Goal: Task Accomplishment & Management: Use online tool/utility

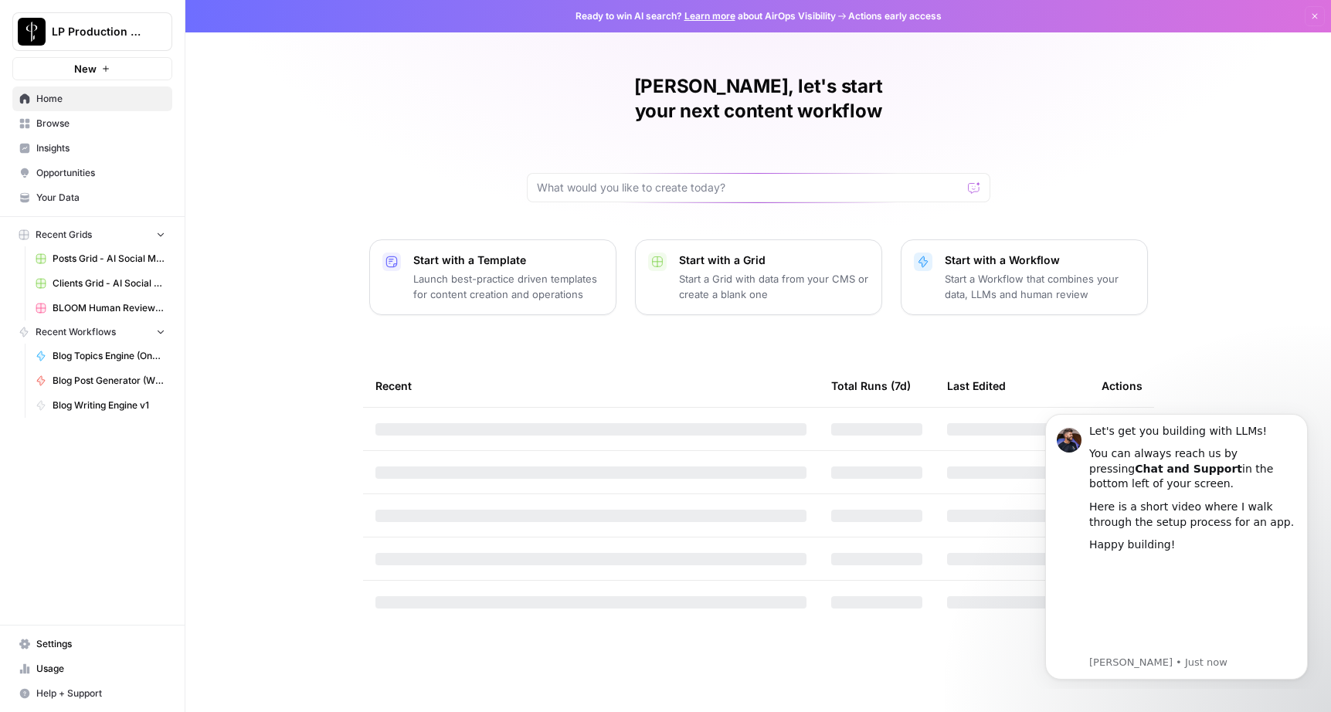
click at [91, 264] on span "Posts Grid - AI Social Media" at bounding box center [109, 259] width 113 height 14
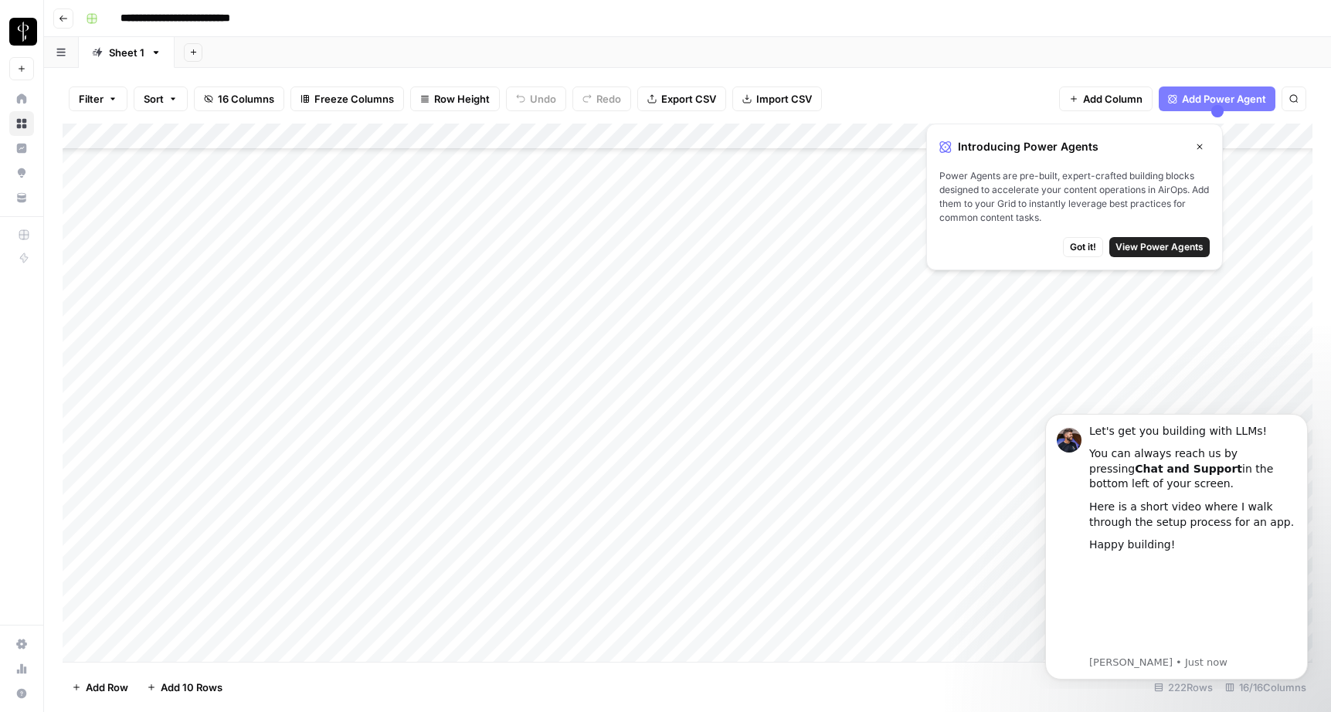
scroll to position [205, 0]
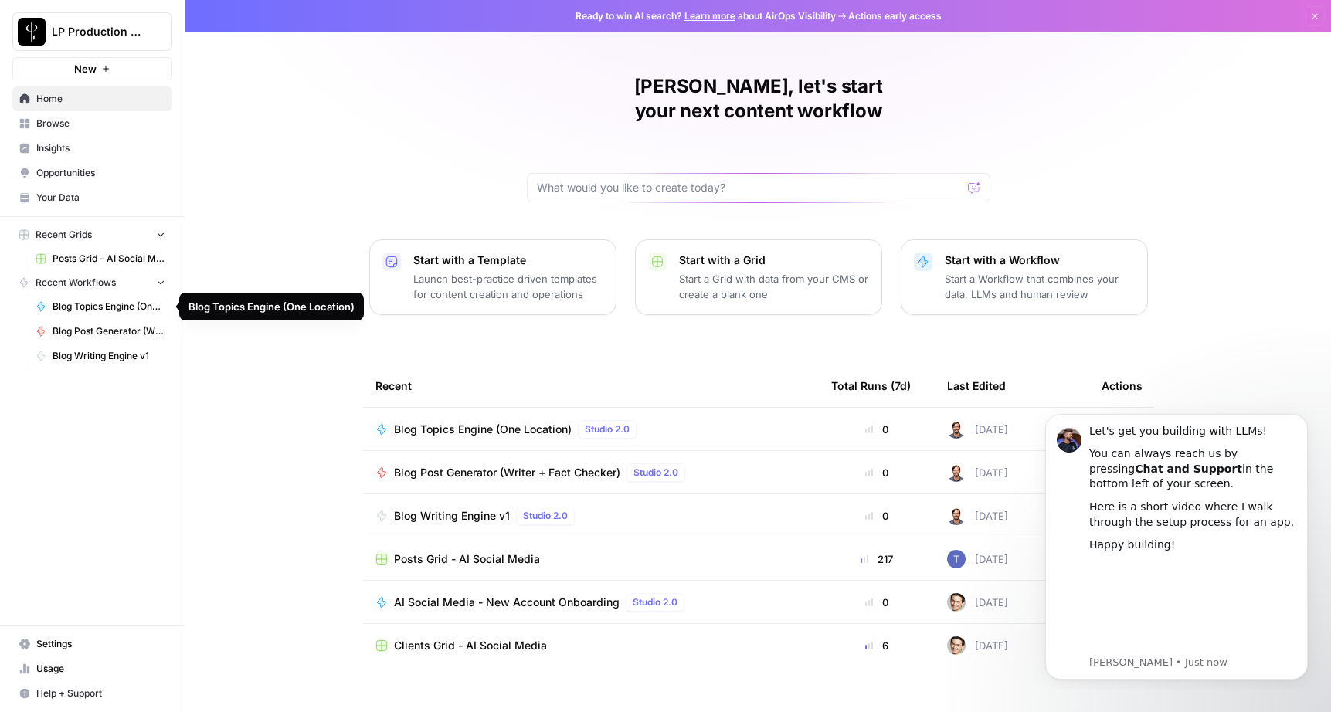
click at [83, 307] on span "Blog Topics Engine (One Location)" at bounding box center [109, 307] width 113 height 14
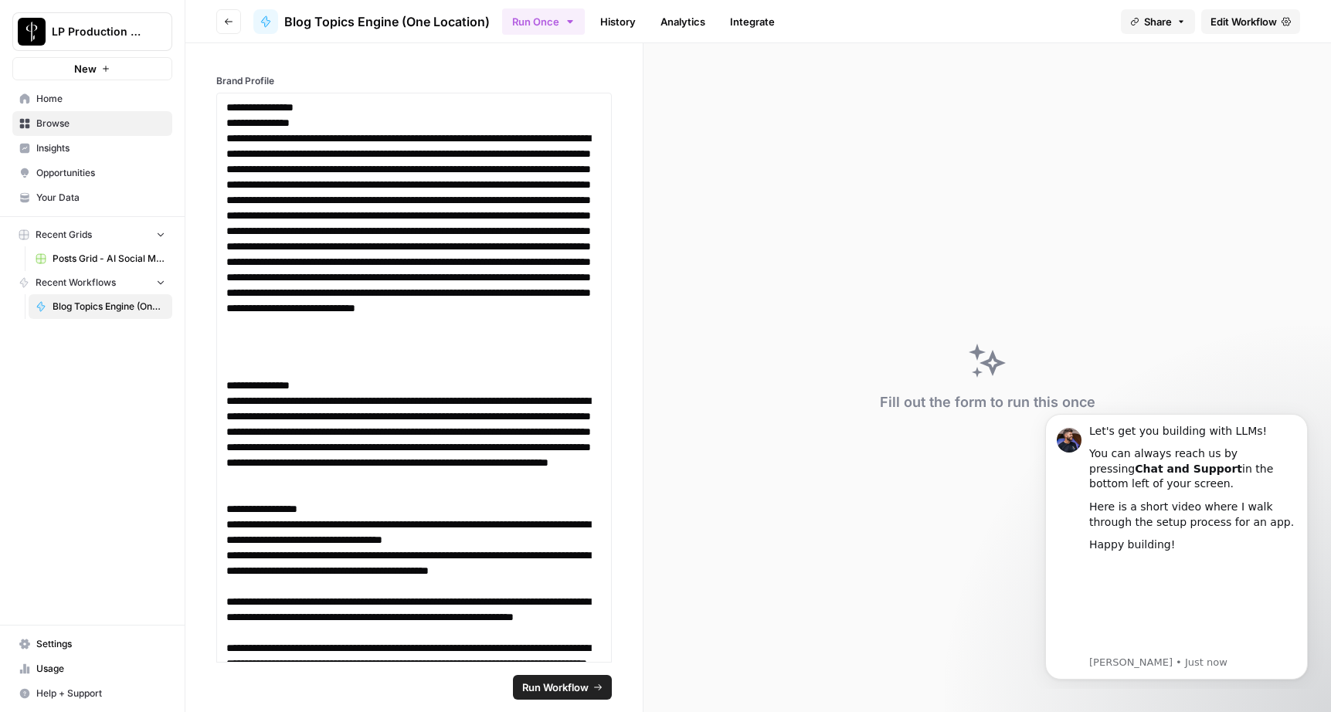
click at [59, 101] on span "Home" at bounding box center [100, 99] width 129 height 14
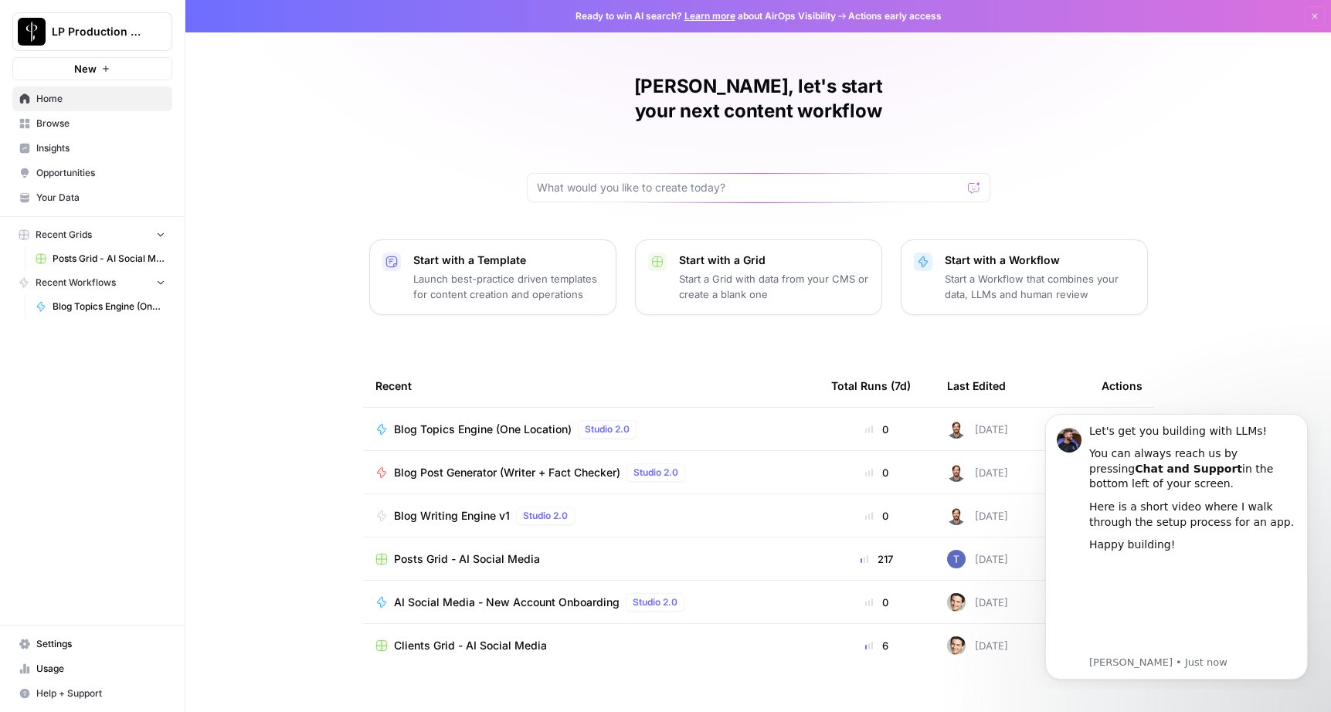
click at [604, 552] on div "Posts Grid - AI Social Media" at bounding box center [590, 559] width 431 height 15
click at [1297, 423] on button "Dismiss notification" at bounding box center [1303, 419] width 20 height 20
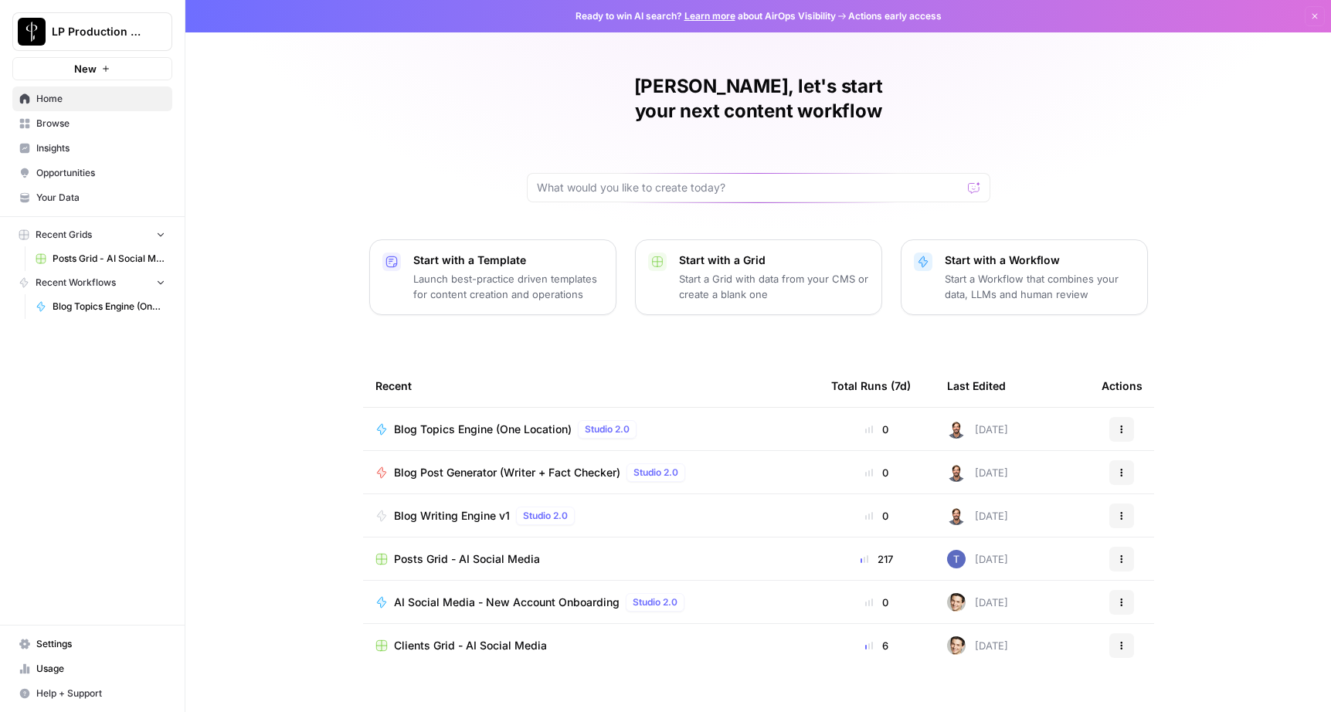
click at [87, 236] on span "Recent Grids" at bounding box center [64, 235] width 56 height 14
click at [91, 260] on span "Posts Grid - AI Social Media" at bounding box center [109, 259] width 113 height 14
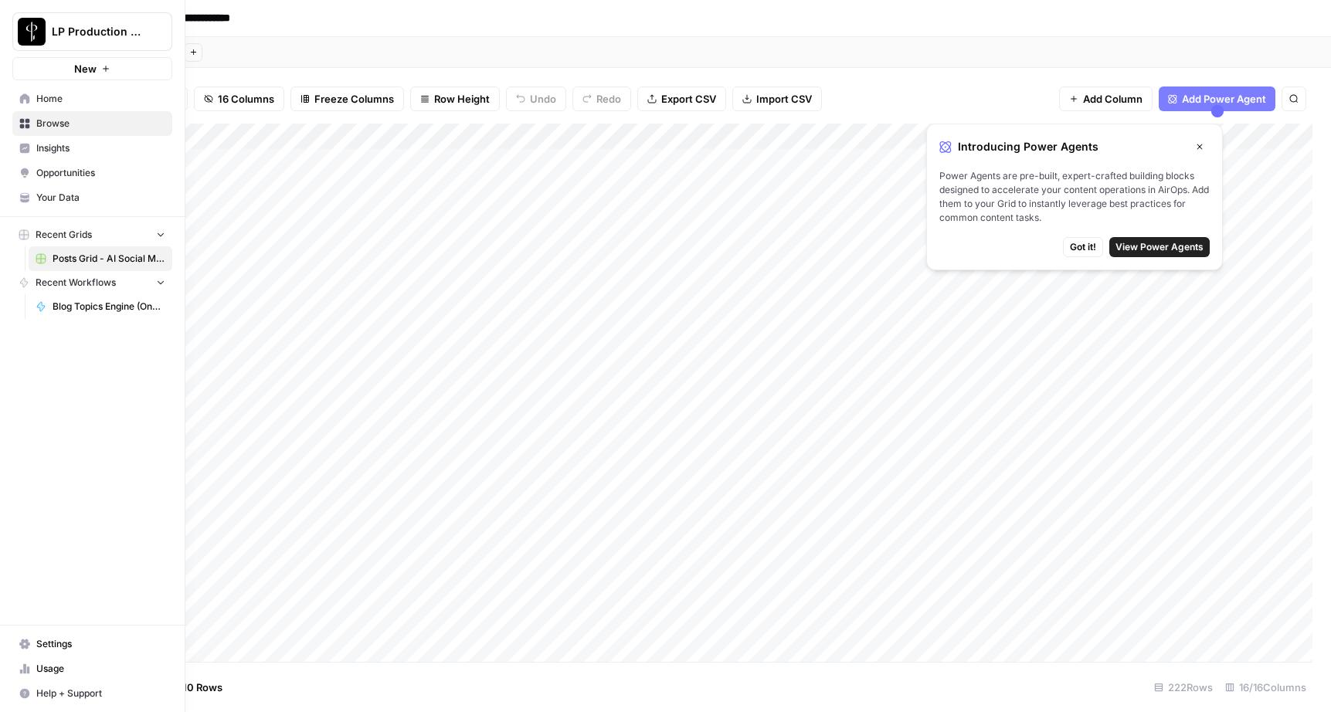
click at [46, 144] on span "Insights" at bounding box center [100, 148] width 129 height 14
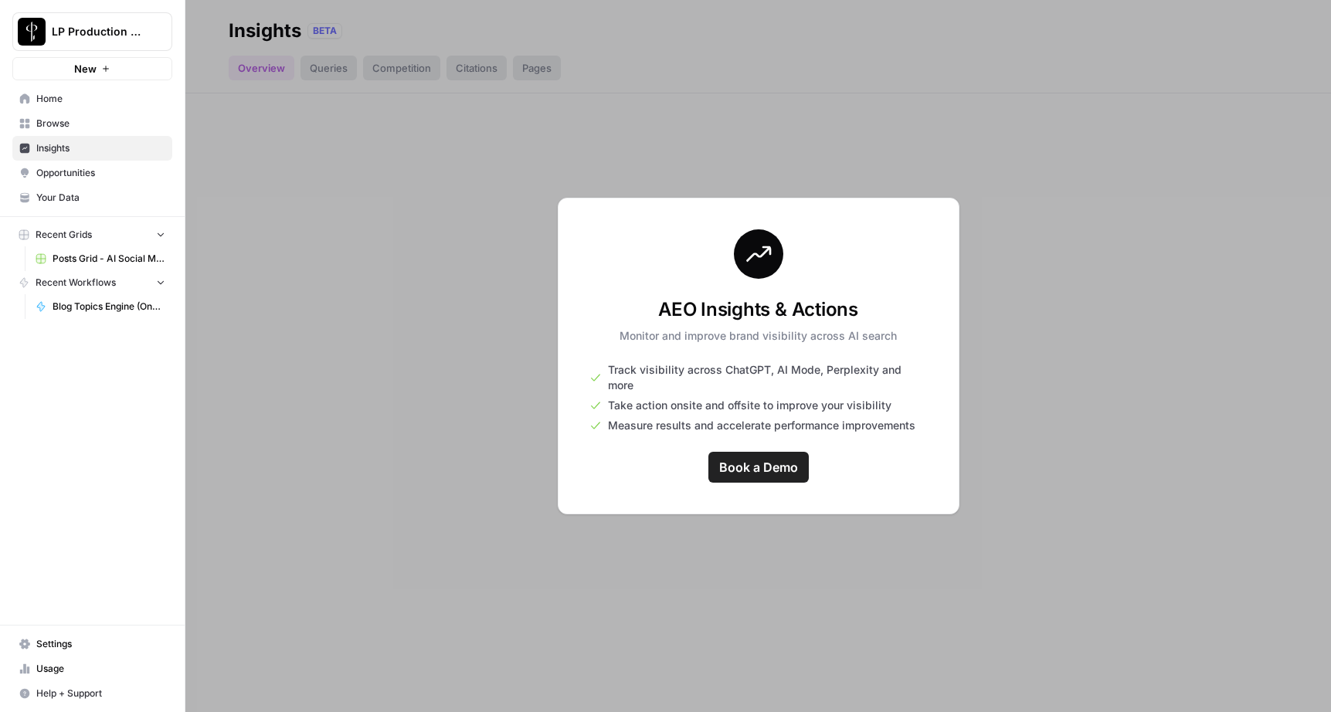
click at [63, 168] on span "Opportunities" at bounding box center [100, 173] width 129 height 14
click at [69, 189] on link "Your Data" at bounding box center [92, 197] width 160 height 25
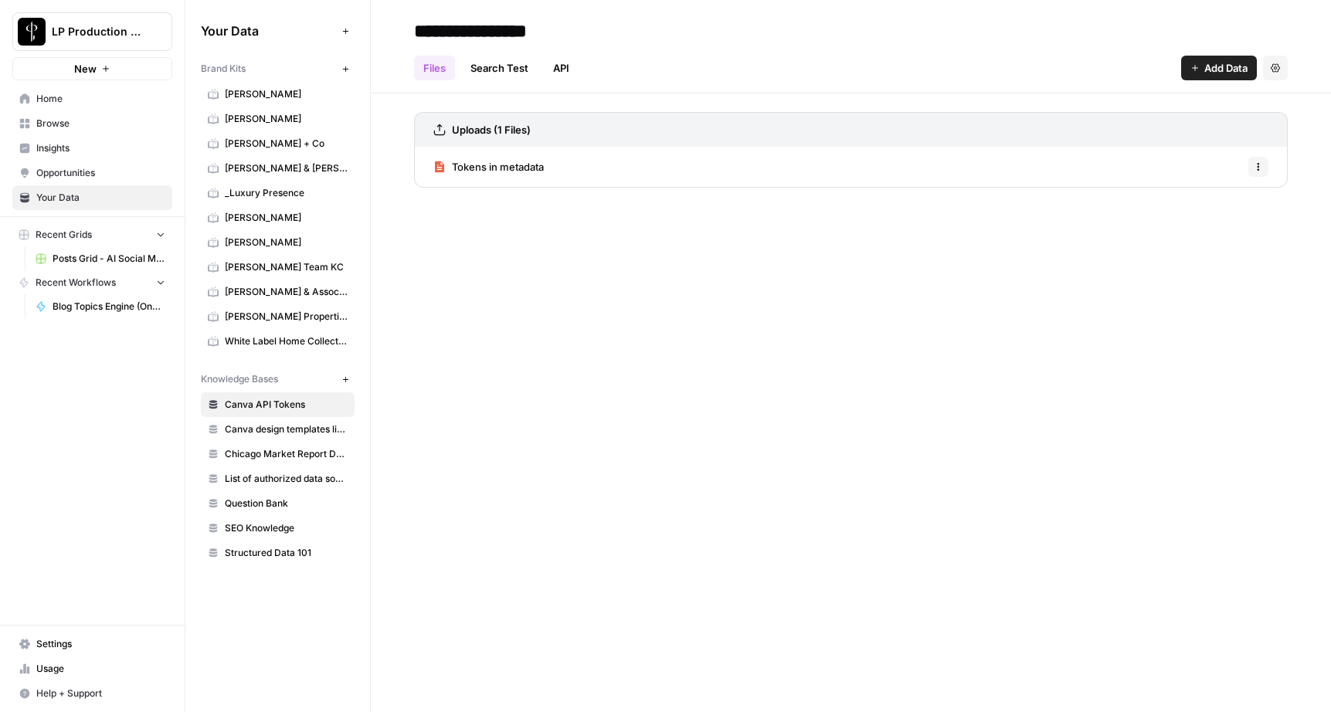
click at [231, 94] on span "[PERSON_NAME]" at bounding box center [286, 94] width 123 height 14
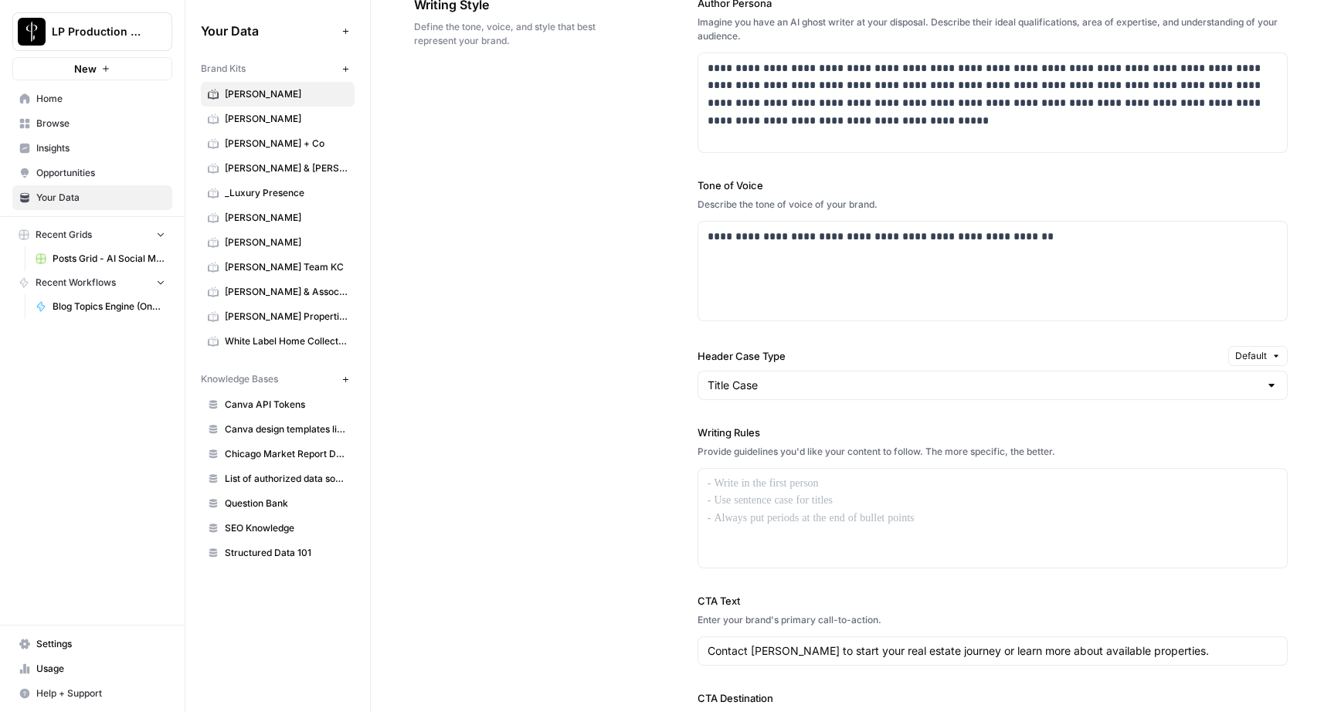
scroll to position [797, 0]
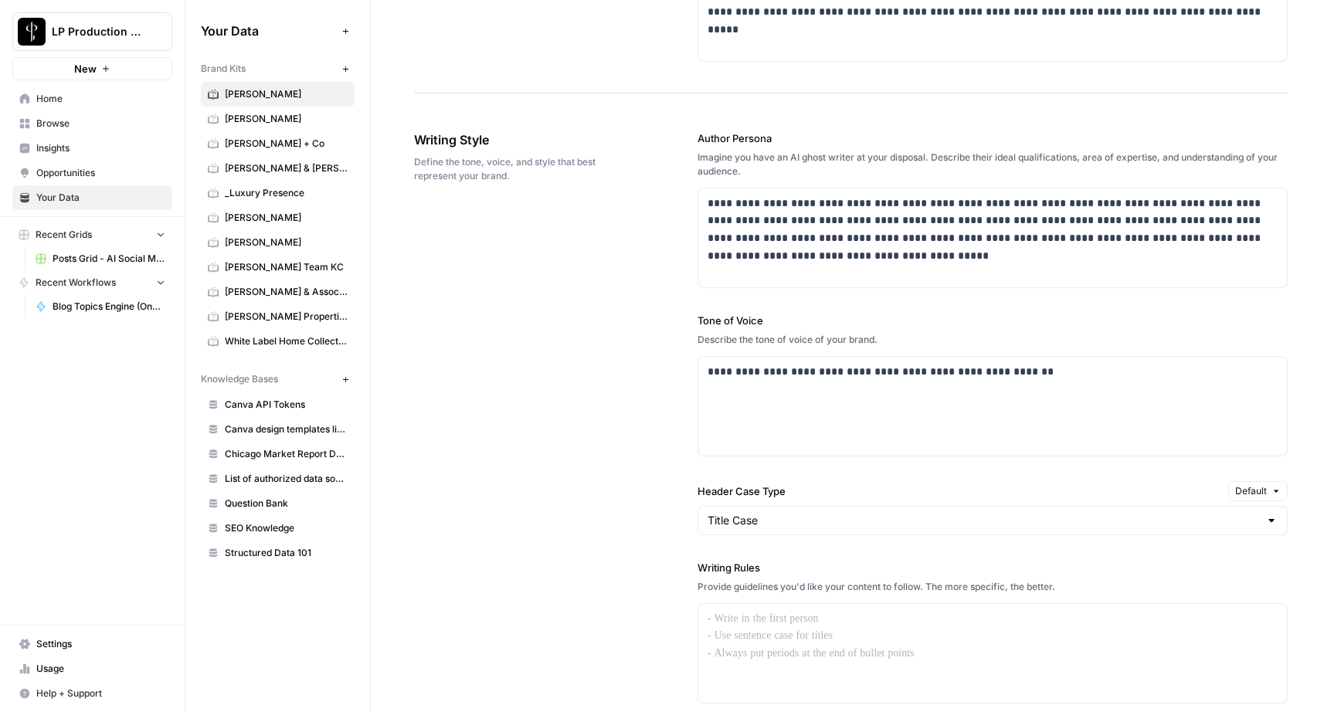
click at [222, 114] on link "[PERSON_NAME]" at bounding box center [278, 119] width 154 height 25
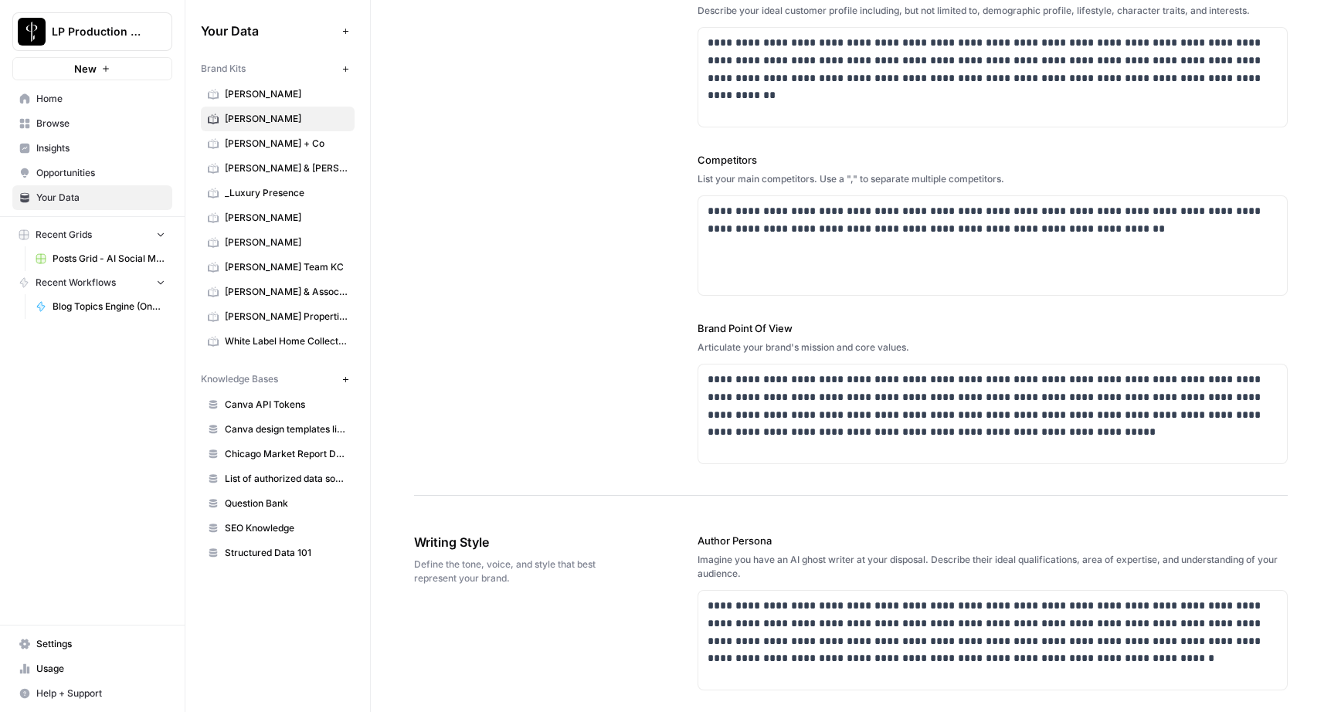
scroll to position [443, 0]
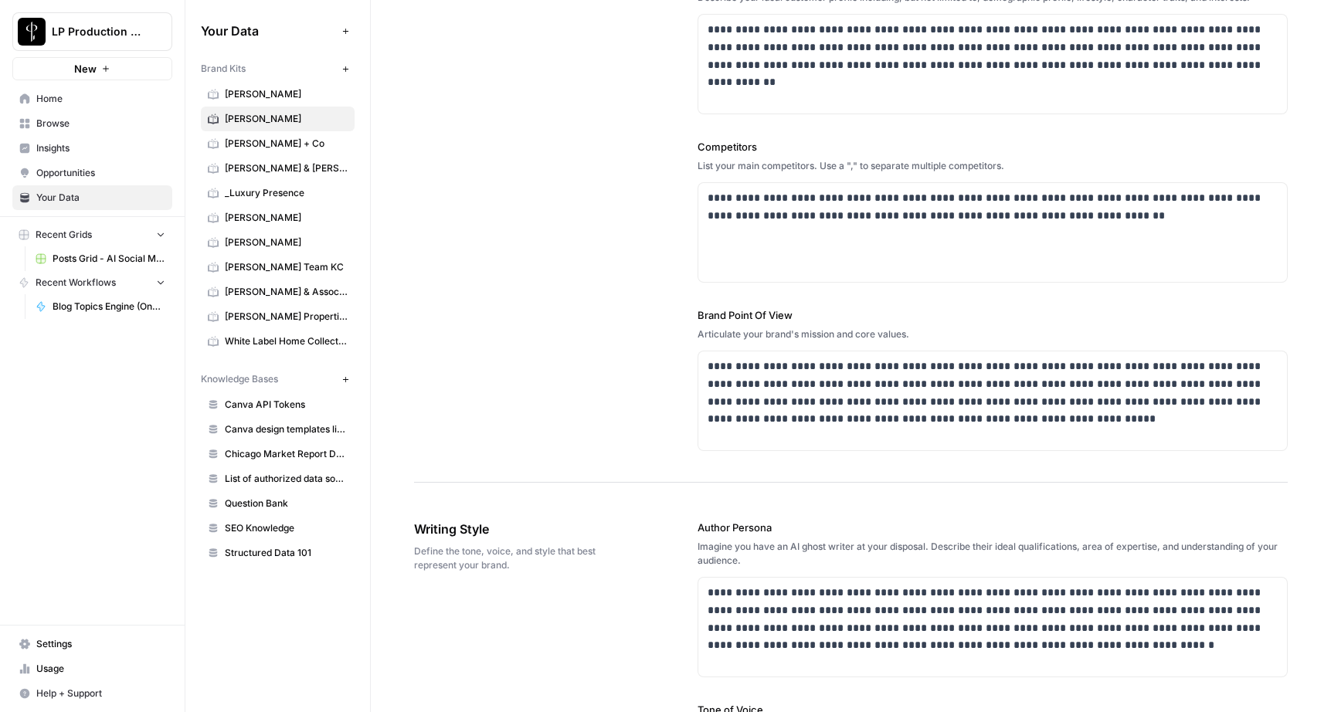
click at [116, 104] on span "Home" at bounding box center [100, 99] width 129 height 14
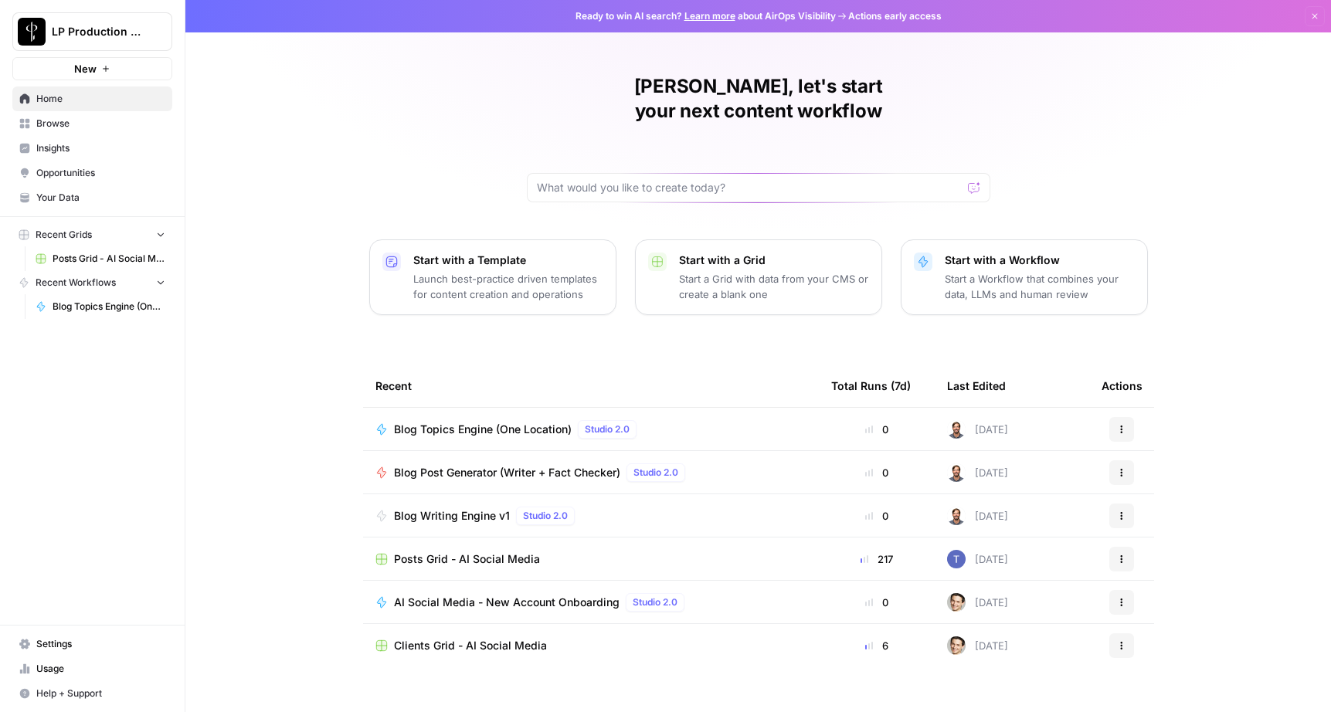
click at [450, 422] on span "Blog Topics Engine (One Location)" at bounding box center [483, 429] width 178 height 15
click at [477, 465] on span "Blog Post Generator (Writer + Fact Checker)" at bounding box center [507, 472] width 226 height 15
click at [467, 552] on span "Posts Grid - AI Social Media" at bounding box center [467, 559] width 146 height 15
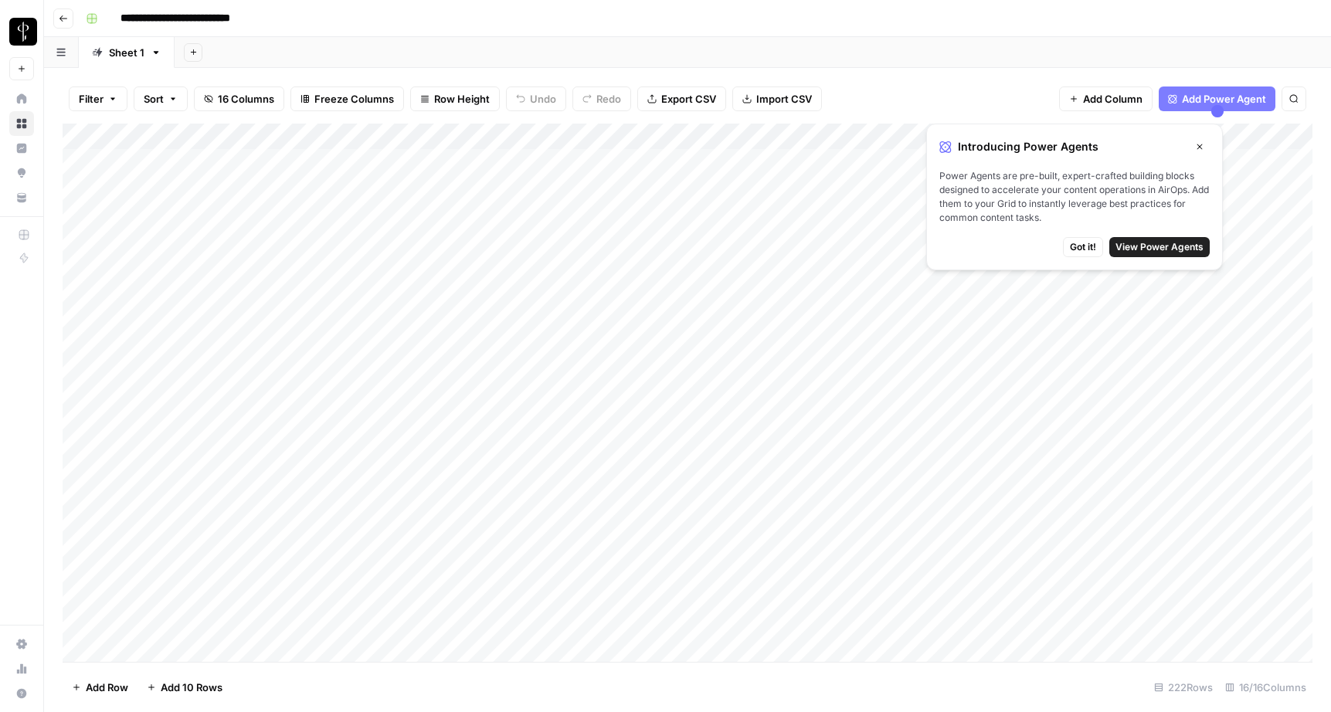
click at [888, 187] on div "Add Column" at bounding box center [688, 393] width 1250 height 538
click at [872, 189] on div "Add Column" at bounding box center [688, 393] width 1250 height 538
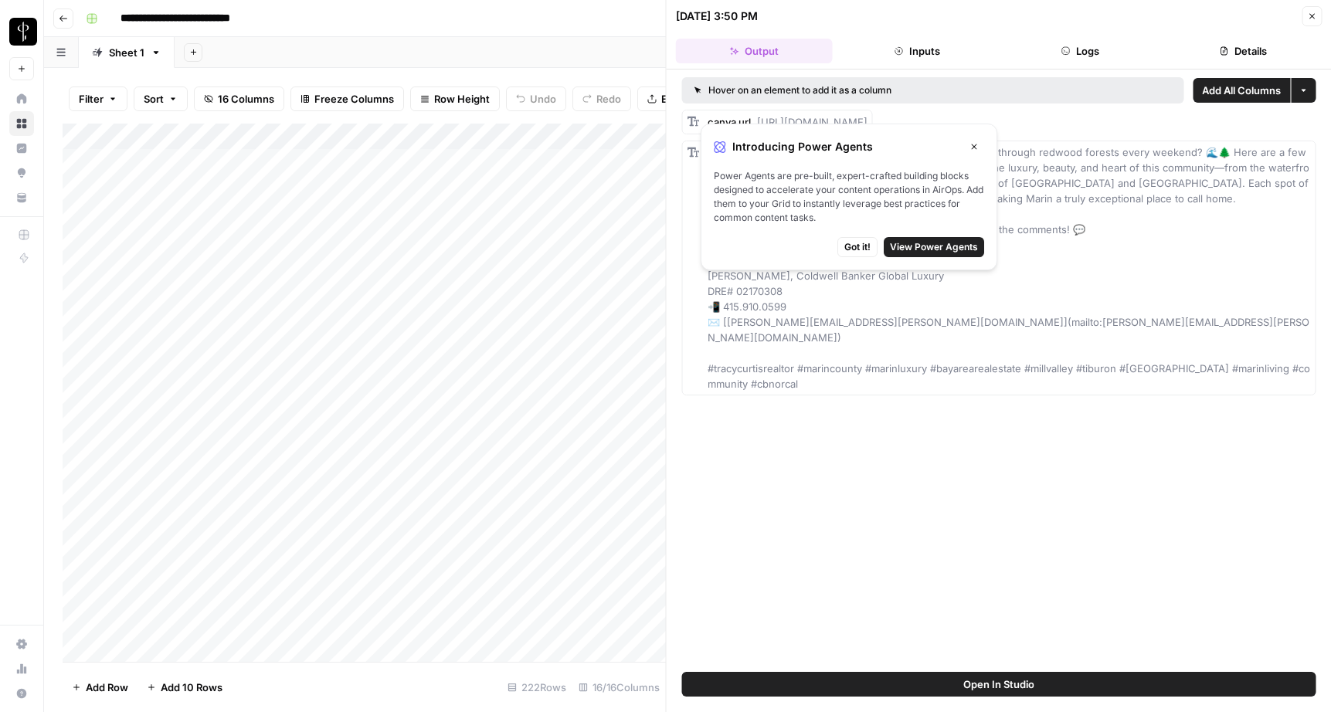
click at [979, 144] on icon "button" at bounding box center [973, 146] width 9 height 9
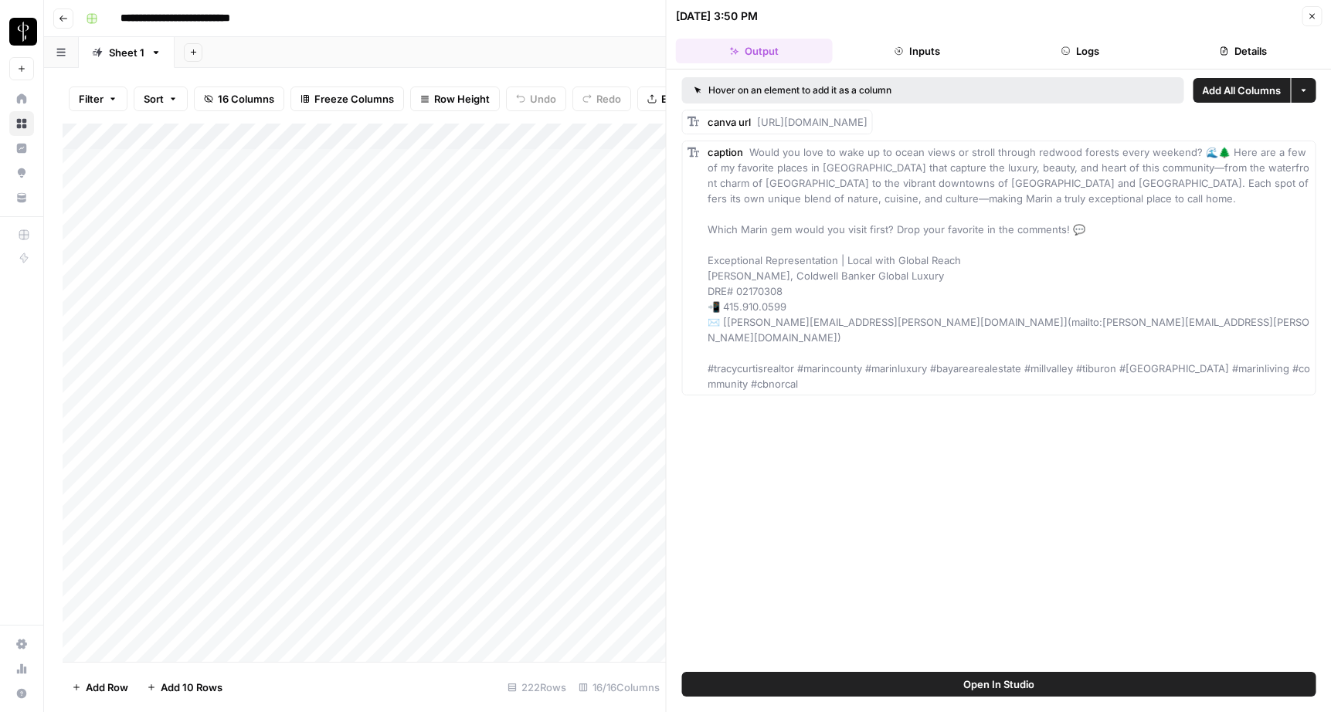
click at [928, 54] on button "Inputs" at bounding box center [917, 51] width 157 height 25
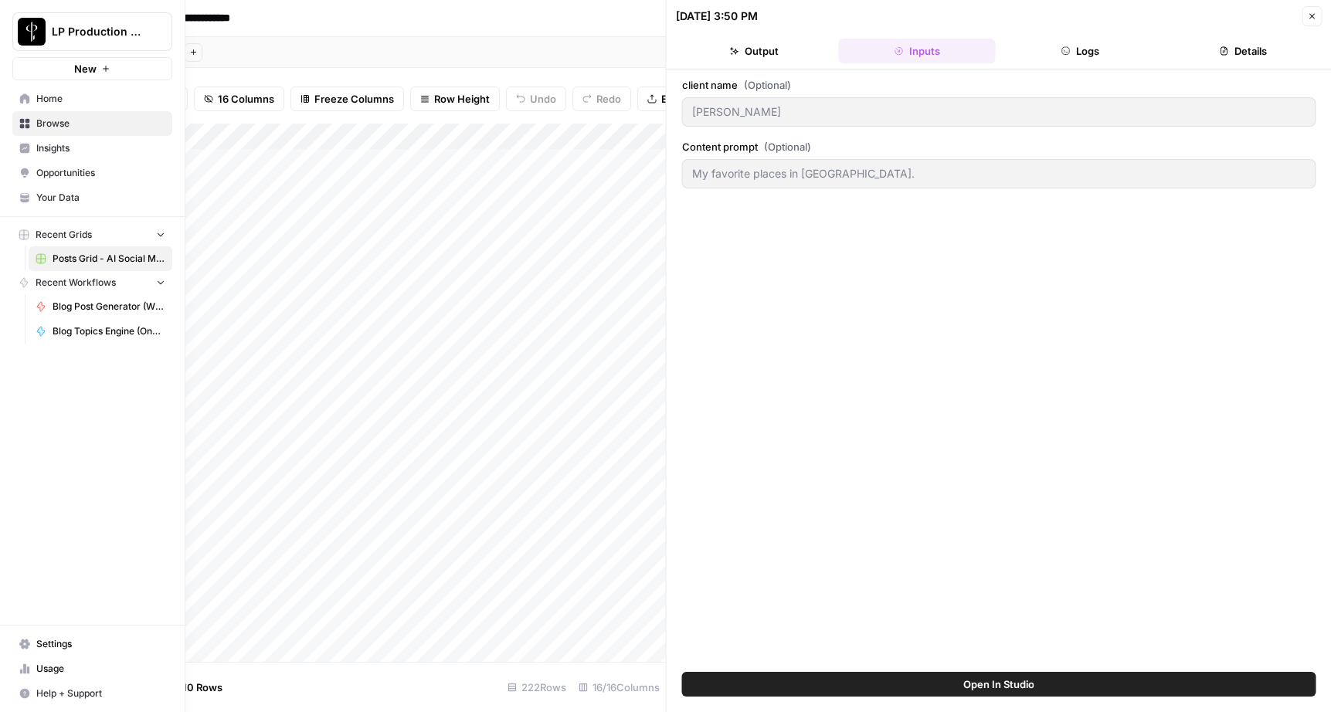
click at [30, 150] on link "Insights" at bounding box center [92, 148] width 160 height 25
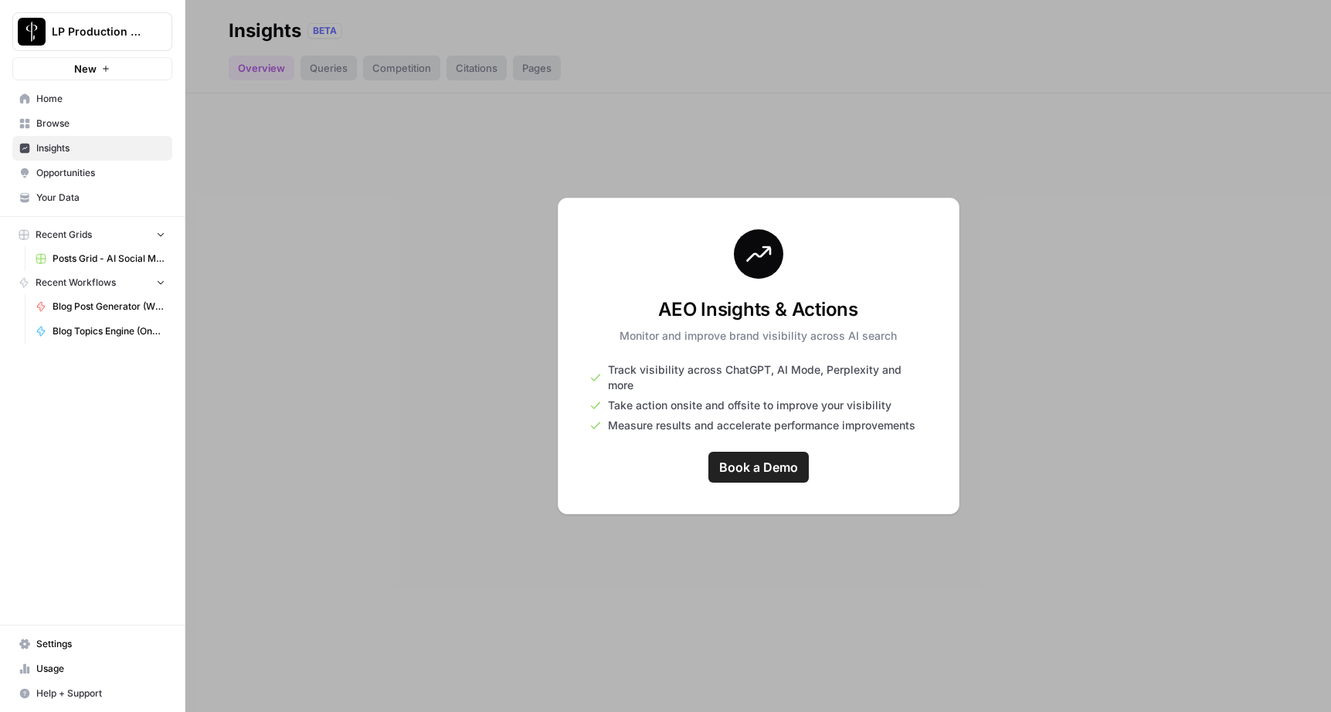
click at [72, 125] on span "Browse" at bounding box center [100, 124] width 129 height 14
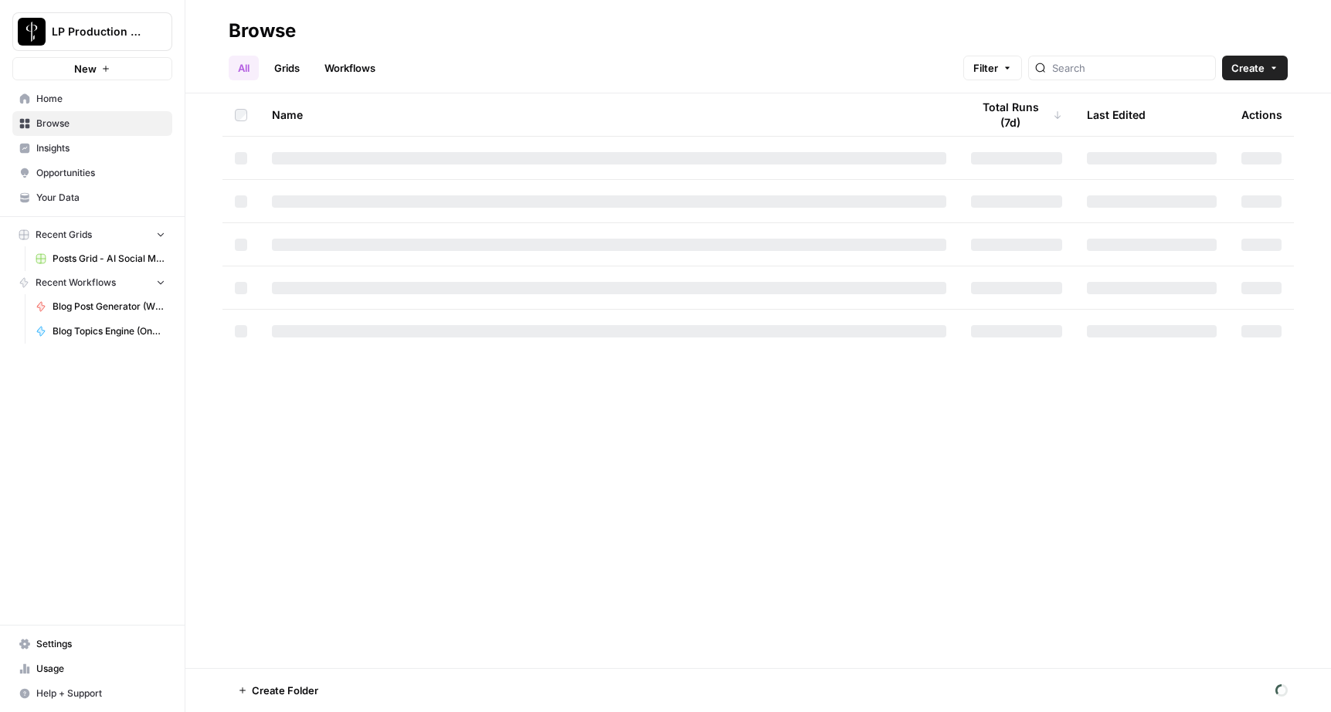
click at [347, 62] on link "Workflows" at bounding box center [350, 68] width 70 height 25
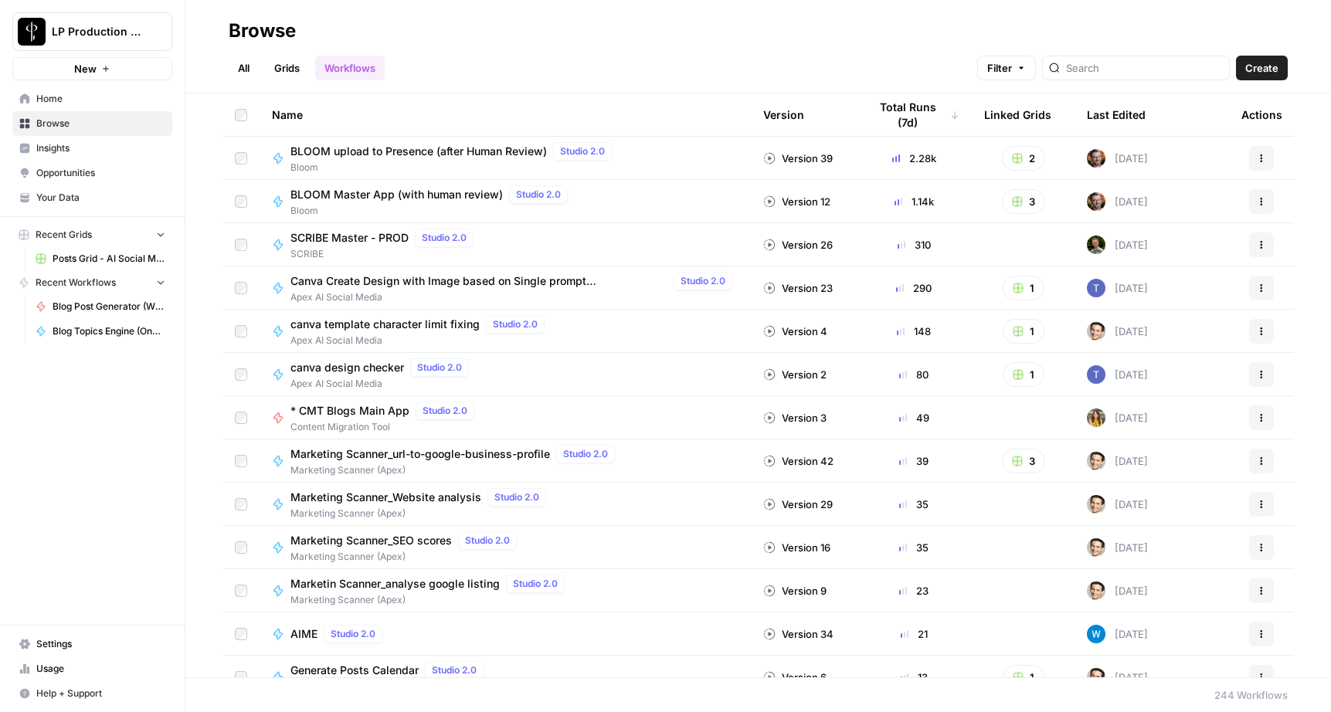
click at [655, 161] on div "BLOOM upload to Presence (after Human Review) Studio 2.0 Bloom" at bounding box center [505, 158] width 467 height 32
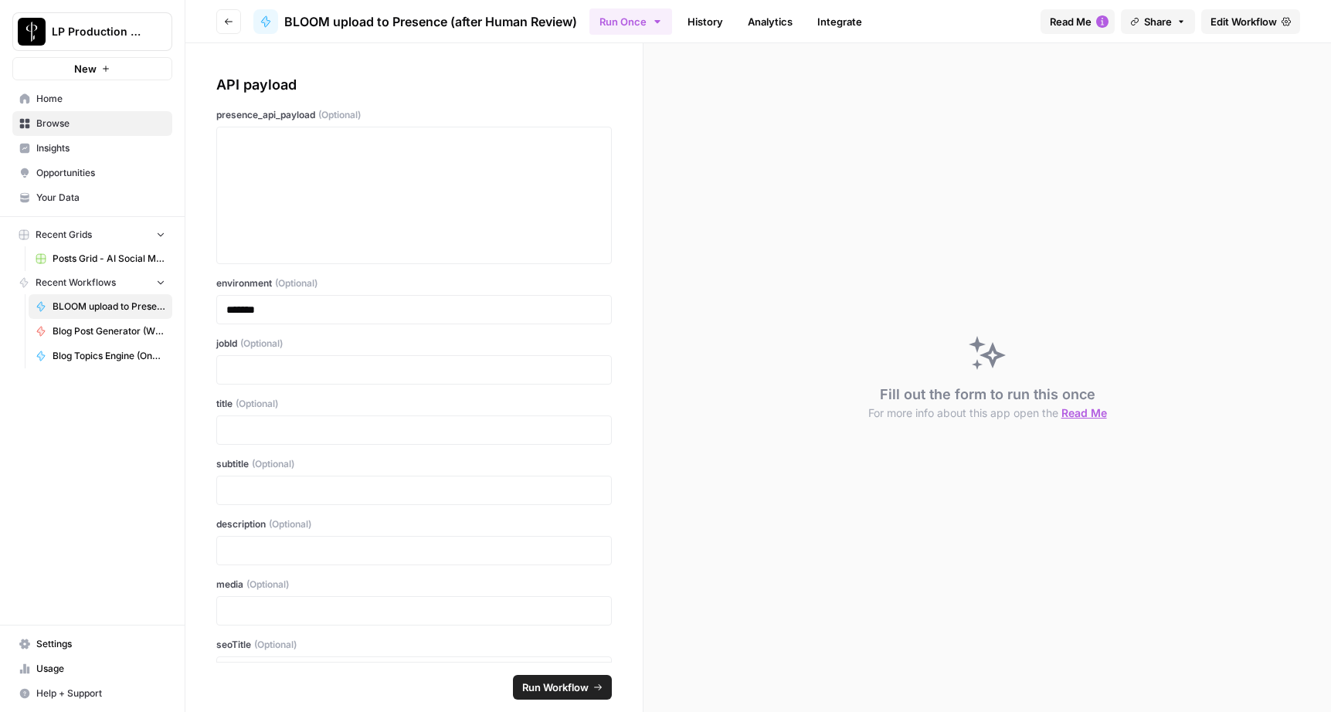
click at [229, 18] on icon "button" at bounding box center [228, 21] width 9 height 9
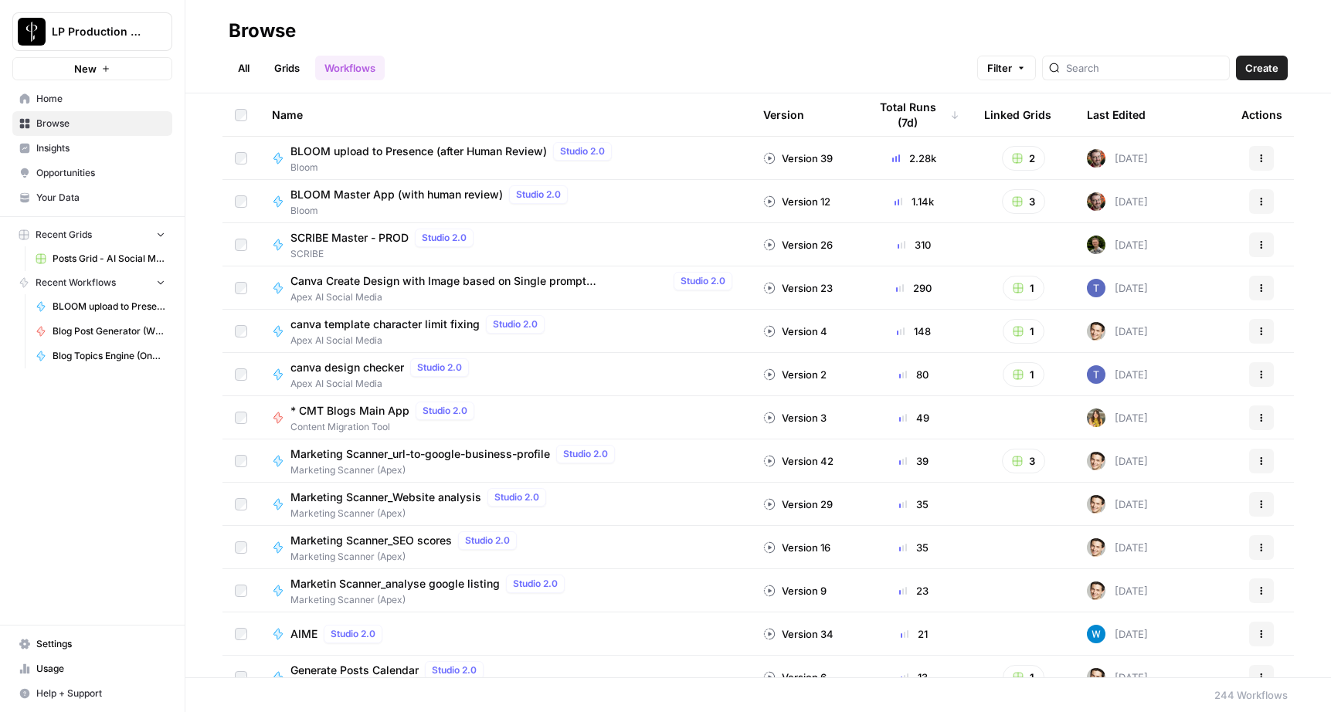
click at [806, 158] on div "Version 39" at bounding box center [798, 158] width 70 height 15
click at [334, 151] on span "BLOOM upload to Presence (after Human Review)" at bounding box center [418, 151] width 256 height 15
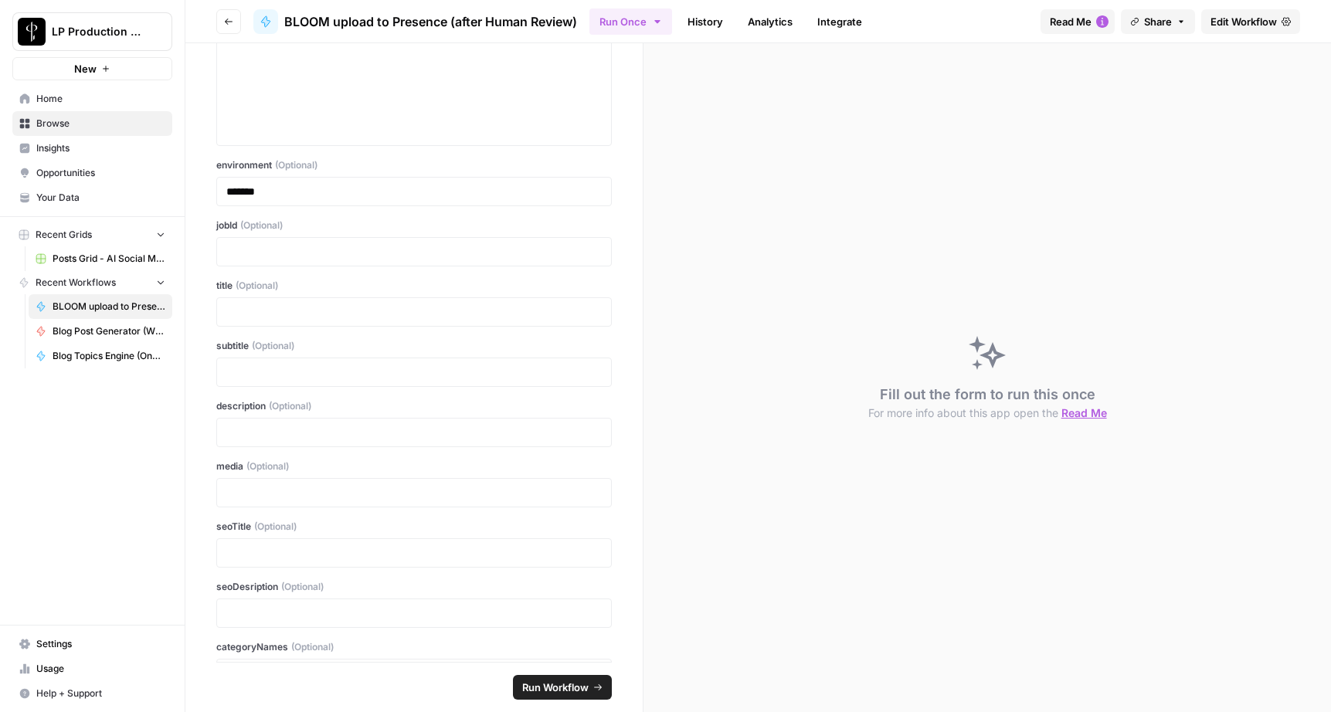
scroll to position [163, 0]
